Goal: Book appointment/travel/reservation

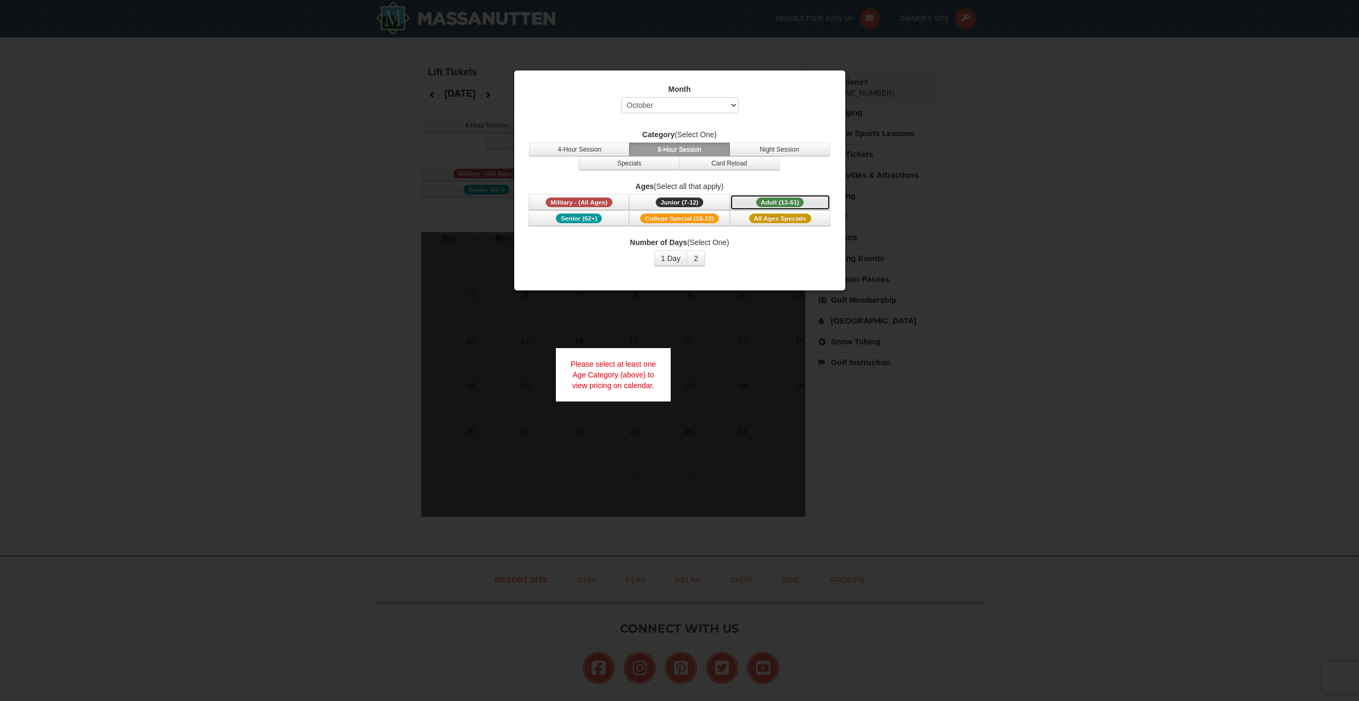
click at [792, 201] on span "Adult (13-61)" at bounding box center [780, 203] width 48 height 10
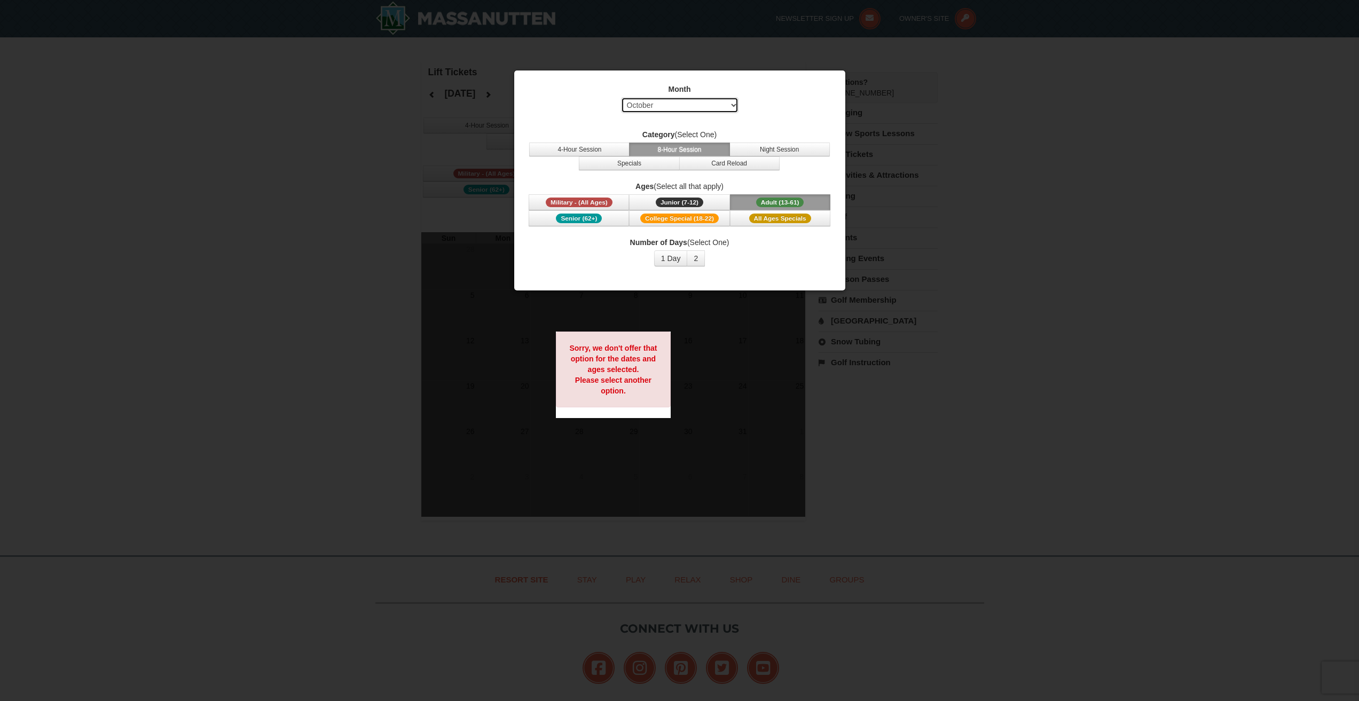
click at [656, 103] on select "Select October November December January February March April May June July Aug…" at bounding box center [679, 105] width 117 height 16
select select "12"
click at [621, 97] on select "Select October November December January February March April May June July Aug…" at bounding box center [679, 105] width 117 height 16
click at [630, 166] on button "Specials" at bounding box center [629, 163] width 100 height 14
click at [713, 148] on button "8-Hour Session" at bounding box center [679, 150] width 100 height 14
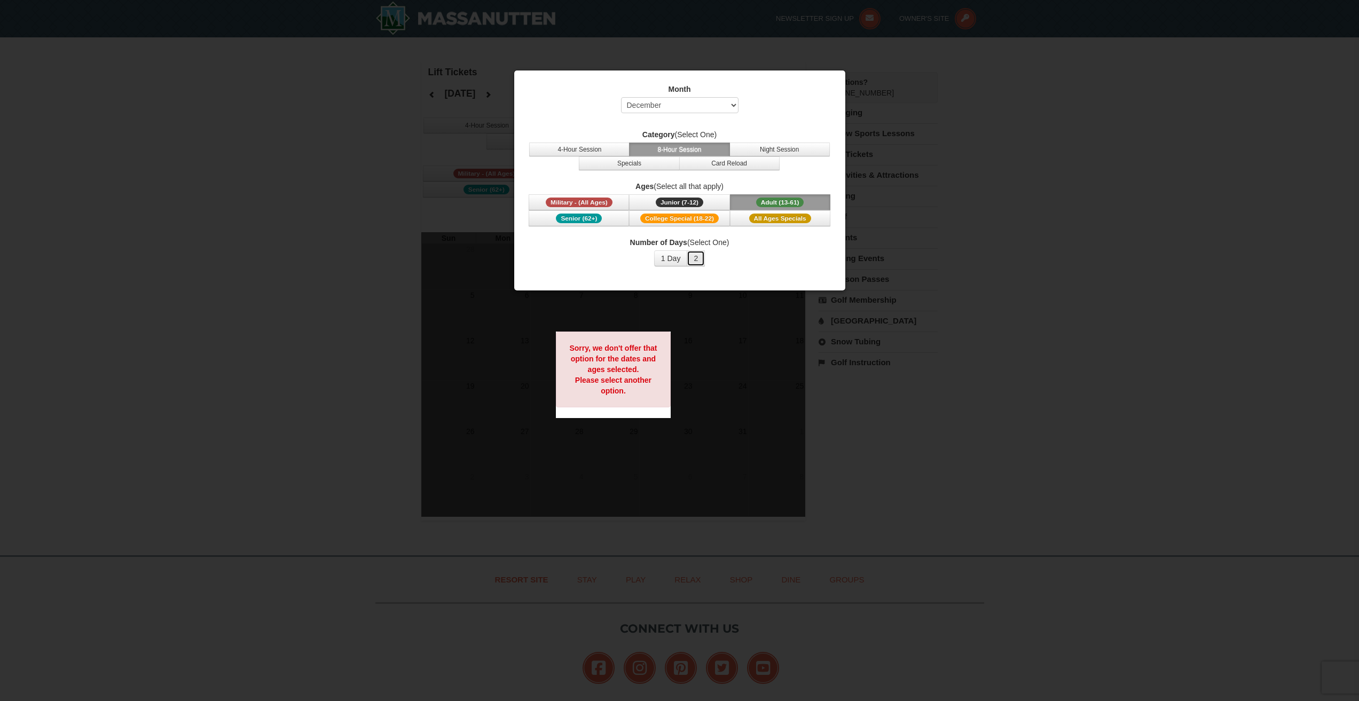
click at [694, 257] on button "2" at bounding box center [696, 258] width 18 height 16
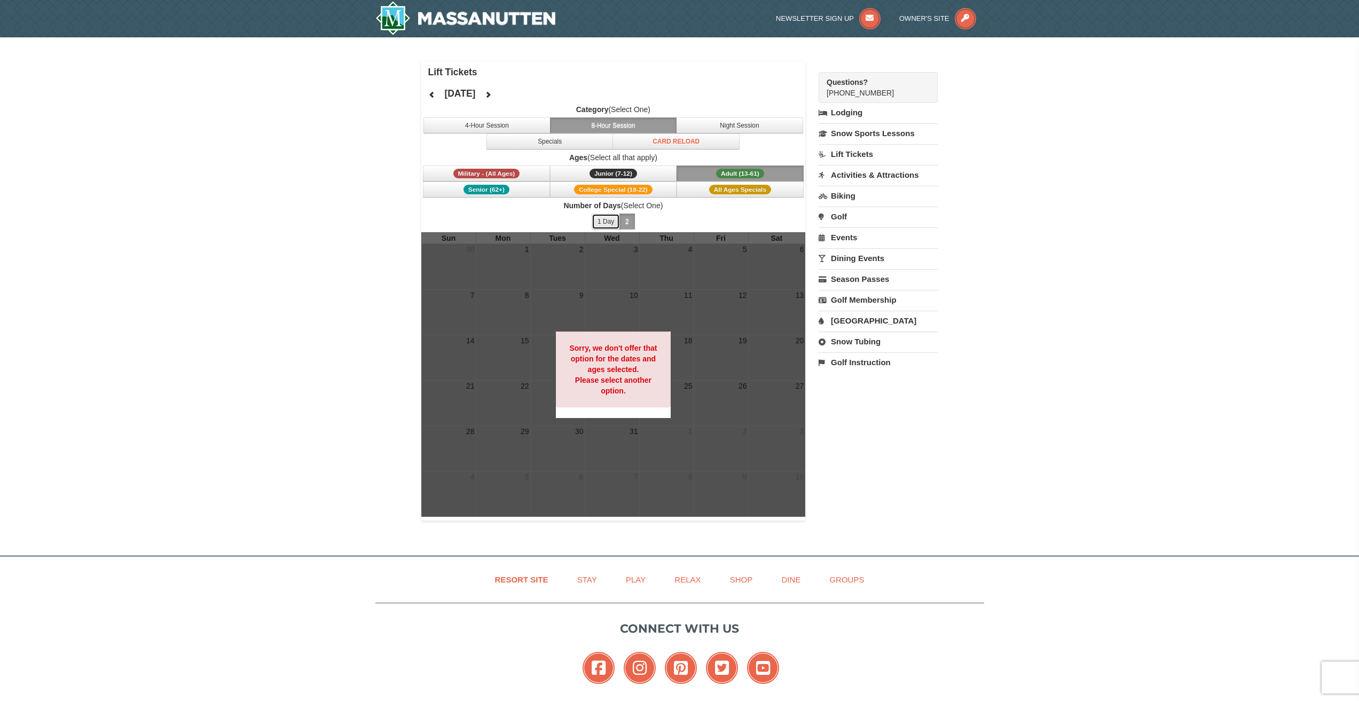
click at [605, 223] on button "1 Day" at bounding box center [606, 222] width 28 height 16
click at [507, 172] on span "Military - (All Ages)" at bounding box center [486, 174] width 67 height 10
click at [427, 93] on button at bounding box center [431, 94] width 21 height 16
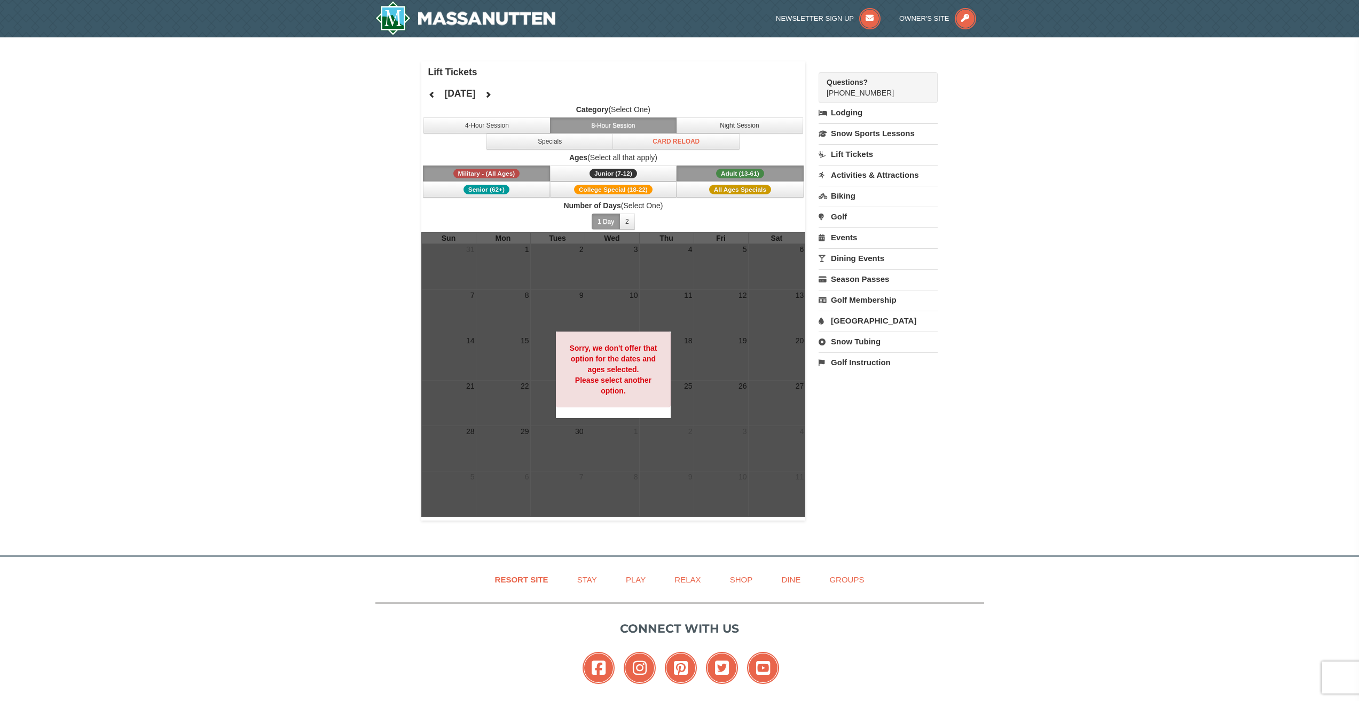
click at [347, 121] on div "× Lift Tickets [DATE] Category (Select One) 4-Hour Session 8-Hour Session Night…" at bounding box center [679, 290] width 1359 height 507
